Goal: Task Accomplishment & Management: Manage account settings

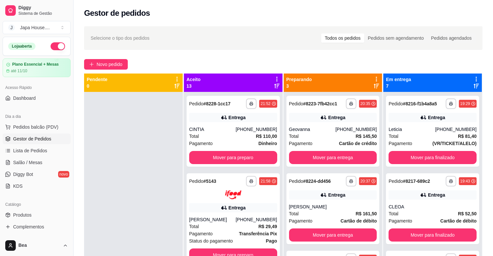
click at [132, 186] on div at bounding box center [133, 220] width 99 height 256
click at [229, 160] on button "Mover para preparo" at bounding box center [232, 157] width 85 height 13
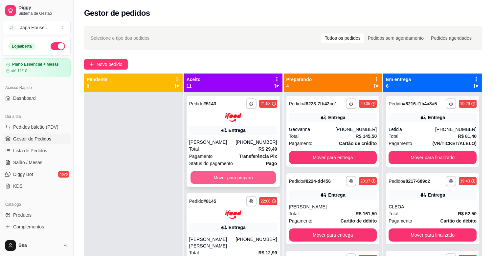
click at [235, 175] on button "Mover para preparo" at bounding box center [232, 177] width 85 height 13
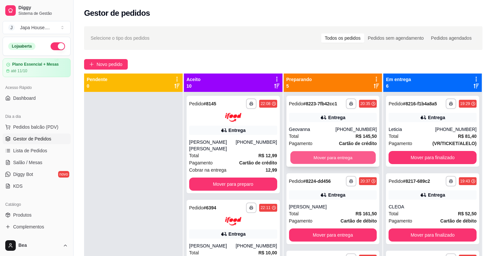
click at [308, 157] on button "Mover para entrega" at bounding box center [332, 157] width 85 height 13
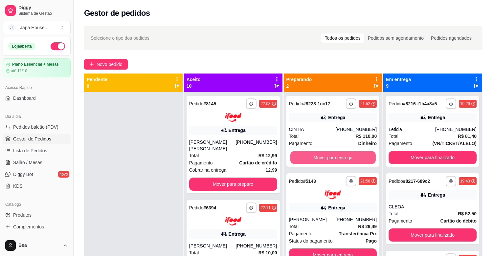
click at [308, 157] on button "Mover para entrega" at bounding box center [332, 157] width 85 height 13
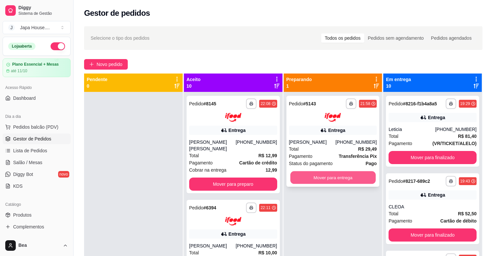
click at [314, 179] on button "Mover para entrega" at bounding box center [332, 177] width 85 height 13
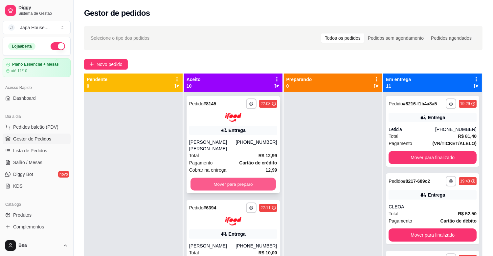
click at [254, 180] on button "Mover para preparo" at bounding box center [232, 184] width 85 height 13
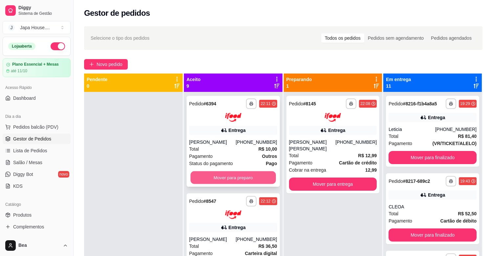
click at [246, 178] on button "Mover para preparo" at bounding box center [232, 177] width 85 height 13
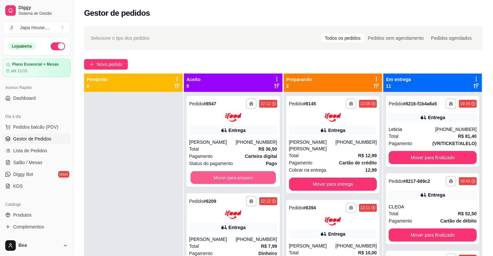
click at [246, 178] on button "Mover para preparo" at bounding box center [232, 177] width 85 height 13
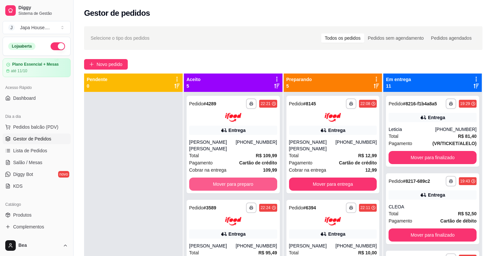
click at [246, 178] on button "Mover para preparo" at bounding box center [233, 184] width 88 height 13
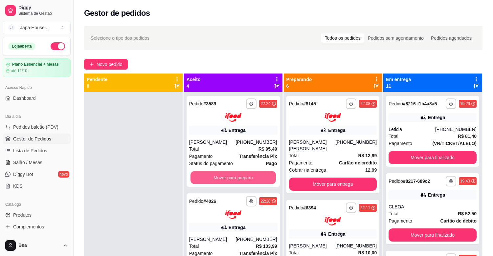
click at [246, 178] on button "Mover para preparo" at bounding box center [232, 177] width 85 height 13
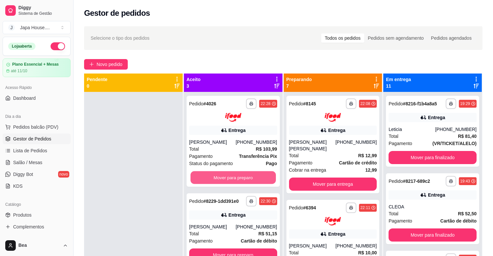
click at [246, 178] on button "Mover para preparo" at bounding box center [232, 177] width 85 height 13
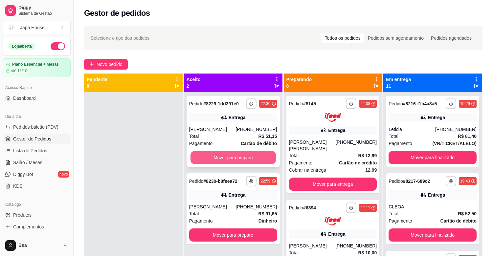
click at [243, 159] on button "Mover para preparo" at bounding box center [232, 157] width 85 height 13
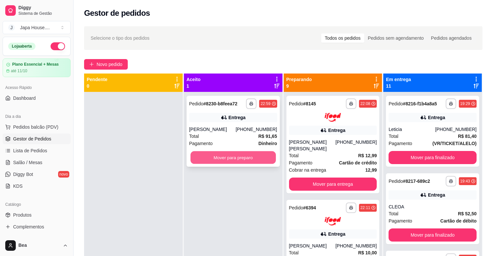
click at [257, 156] on button "Mover para preparo" at bounding box center [232, 157] width 85 height 13
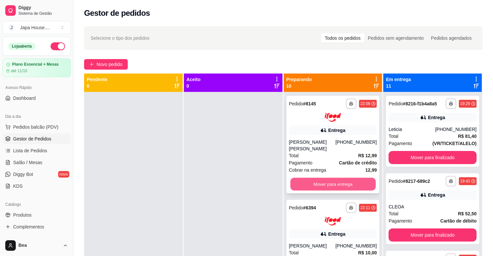
click at [329, 178] on button "Mover para entrega" at bounding box center [332, 184] width 85 height 13
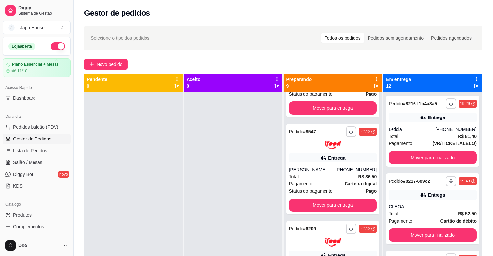
scroll to position [86, 0]
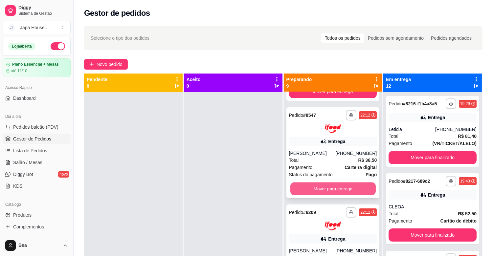
click at [357, 189] on button "Mover para entrega" at bounding box center [332, 189] width 85 height 13
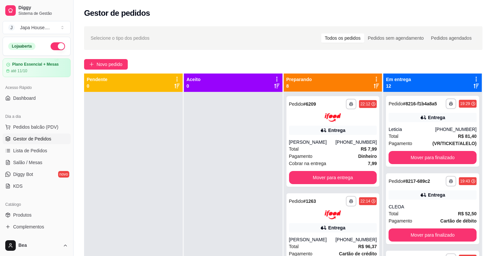
scroll to position [122, 0]
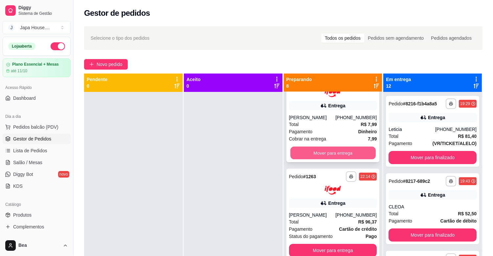
click at [353, 154] on button "Mover para entrega" at bounding box center [332, 153] width 85 height 13
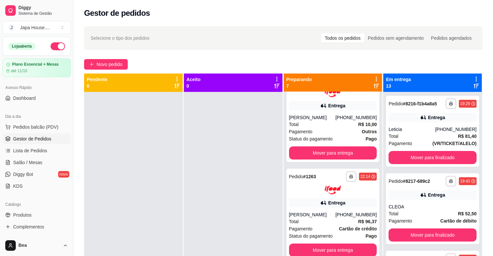
scroll to position [57, 0]
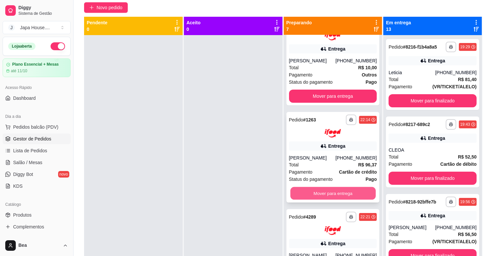
click at [353, 191] on button "Mover para entrega" at bounding box center [332, 193] width 85 height 13
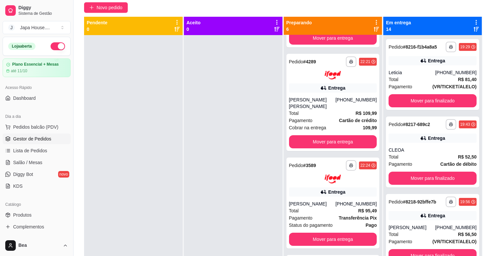
scroll to position [84, 0]
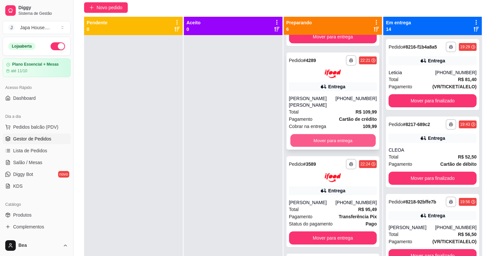
click at [358, 135] on button "Mover para entrega" at bounding box center [332, 140] width 85 height 13
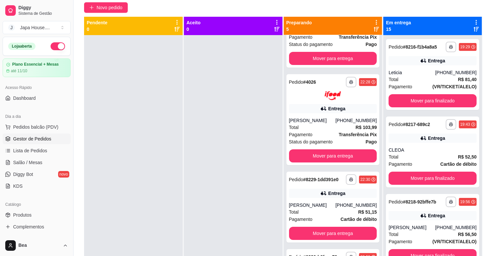
scroll to position [164, 0]
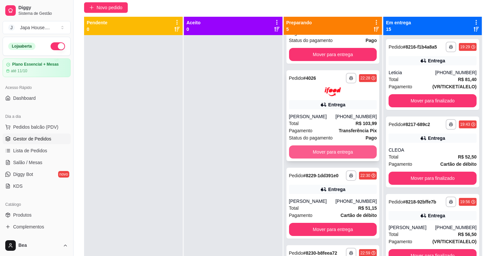
click at [352, 154] on button "Mover para entrega" at bounding box center [333, 151] width 88 height 13
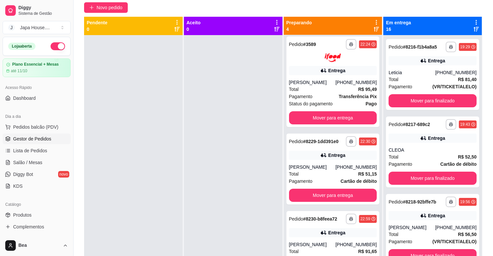
scroll to position [100, 0]
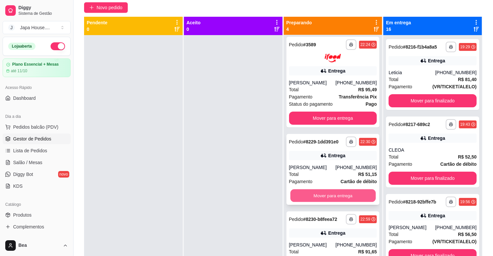
click at [349, 195] on button "Mover para entrega" at bounding box center [332, 196] width 85 height 13
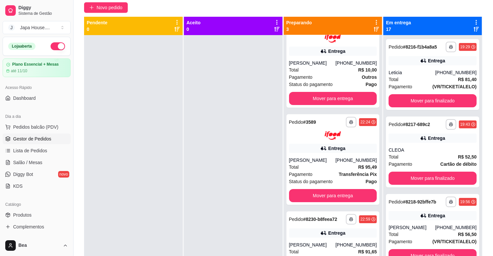
scroll to position [100, 0]
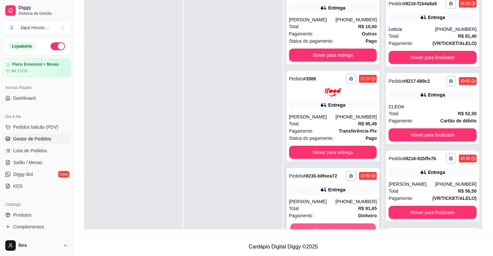
click at [362, 227] on button "Mover para entrega" at bounding box center [332, 230] width 85 height 13
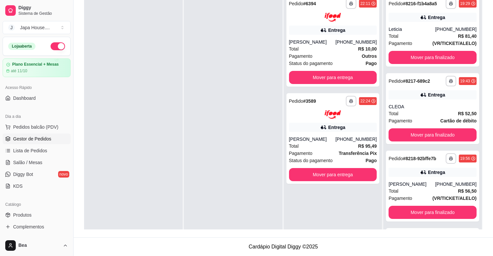
scroll to position [0, 0]
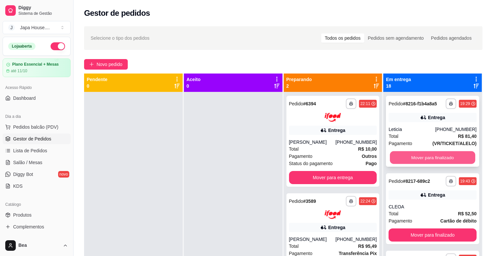
click at [443, 152] on button "Mover para finalizado" at bounding box center [432, 157] width 85 height 13
click at [434, 154] on button "Mover para finalizado" at bounding box center [432, 157] width 85 height 13
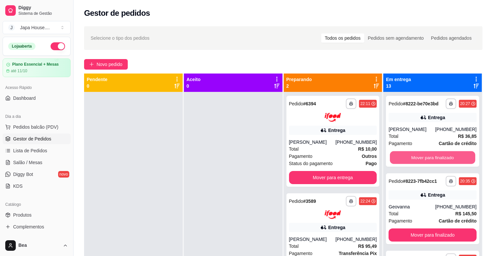
click at [434, 154] on button "Mover para finalizado" at bounding box center [432, 157] width 85 height 13
click at [434, 154] on button "Mover para finalizado" at bounding box center [433, 157] width 88 height 13
click at [434, 154] on button "Mover para finalizado" at bounding box center [432, 157] width 85 height 13
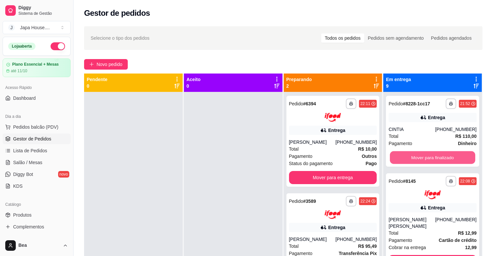
click at [434, 154] on button "Mover para finalizado" at bounding box center [432, 157] width 85 height 13
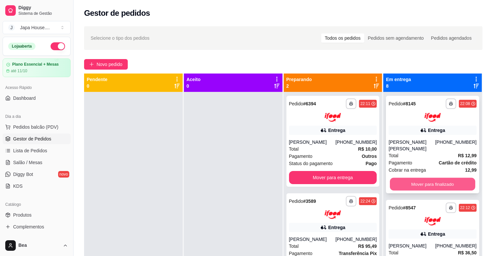
click at [438, 178] on button "Mover para finalizado" at bounding box center [432, 184] width 85 height 13
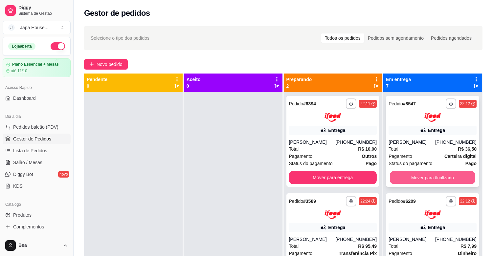
click at [429, 177] on button "Mover para finalizado" at bounding box center [432, 177] width 85 height 13
click at [424, 176] on button "Mover para finalizado" at bounding box center [432, 177] width 85 height 13
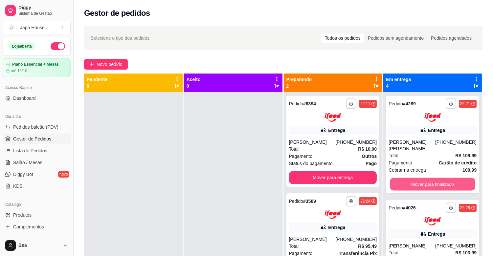
click at [424, 178] on button "Mover para finalizado" at bounding box center [432, 184] width 85 height 13
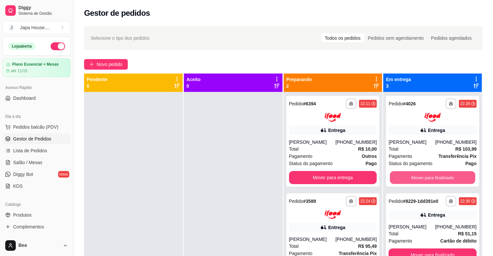
click at [424, 176] on button "Mover para finalizado" at bounding box center [432, 177] width 85 height 13
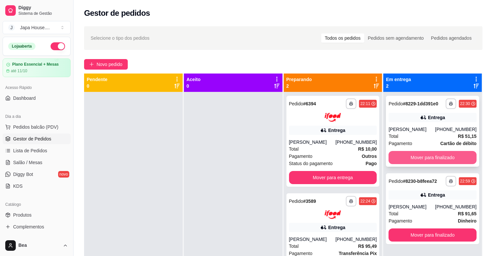
click at [424, 157] on button "Mover para finalizado" at bounding box center [433, 157] width 88 height 13
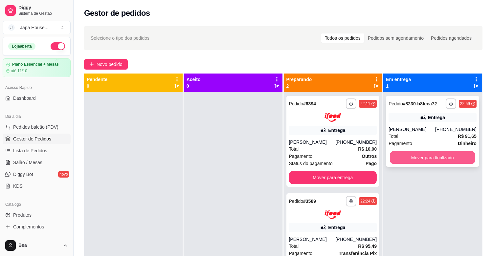
click at [434, 157] on button "Mover para finalizado" at bounding box center [432, 157] width 85 height 13
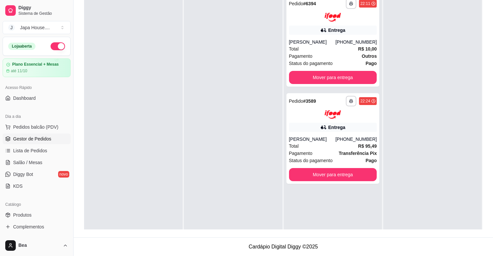
scroll to position [77, 0]
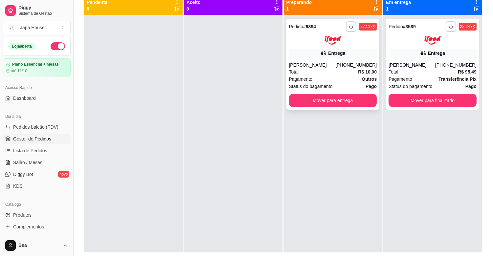
click at [342, 73] on div "Total R$ 10,00" at bounding box center [333, 71] width 88 height 7
click at [349, 97] on button "Mover para entrega" at bounding box center [332, 100] width 85 height 13
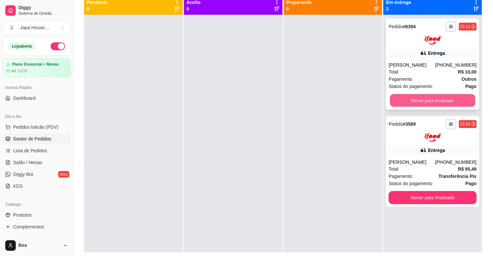
click at [410, 97] on button "Mover para finalizado" at bounding box center [432, 100] width 85 height 13
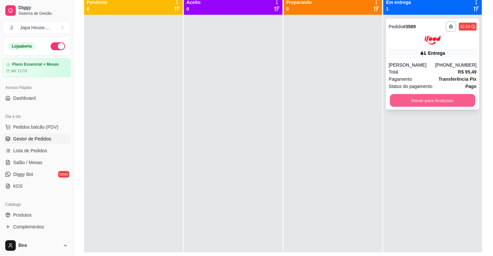
click at [418, 97] on button "Mover para finalizado" at bounding box center [432, 100] width 85 height 13
click at [390, 104] on button "Mover para finalizado" at bounding box center [432, 100] width 85 height 13
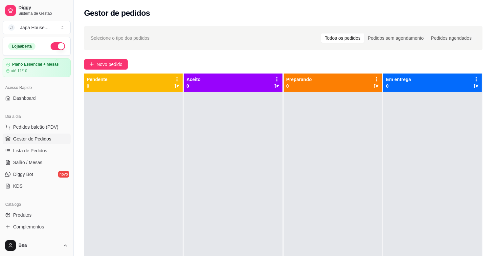
scroll to position [216, 0]
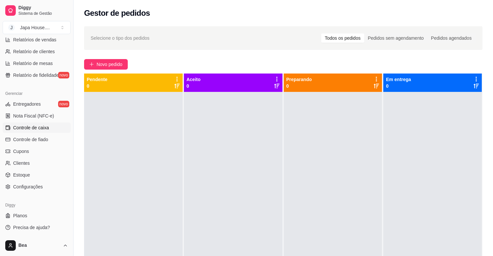
click at [51, 127] on link "Controle de caixa" at bounding box center [37, 128] width 68 height 11
